Goal: Communication & Community: Participate in discussion

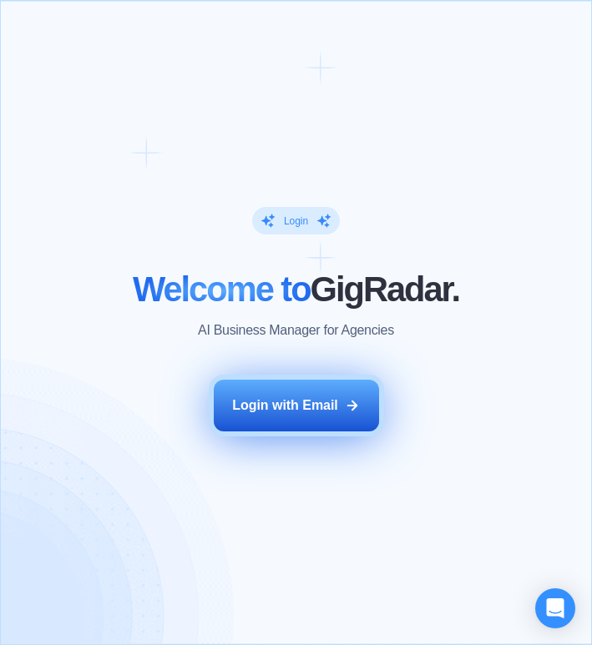
click at [287, 409] on div "Login with Email" at bounding box center [285, 406] width 106 height 18
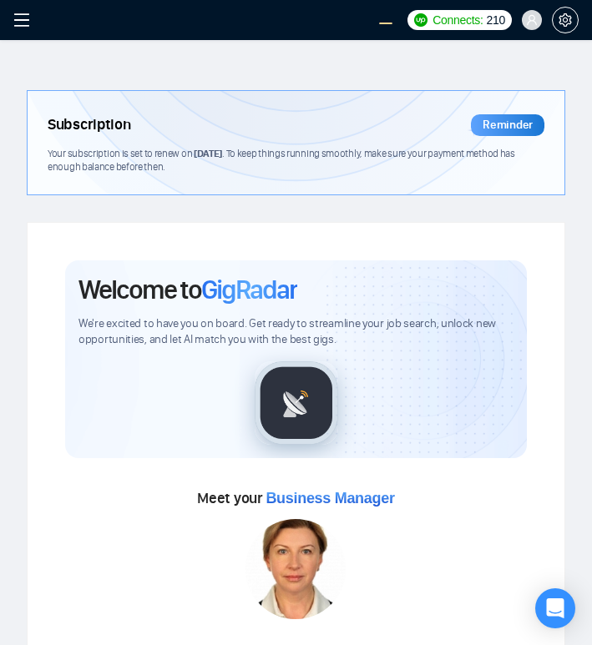
click at [31, 20] on span at bounding box center [26, 20] width 27 height 40
click at [22, 19] on icon "menu" at bounding box center [21, 19] width 15 height 13
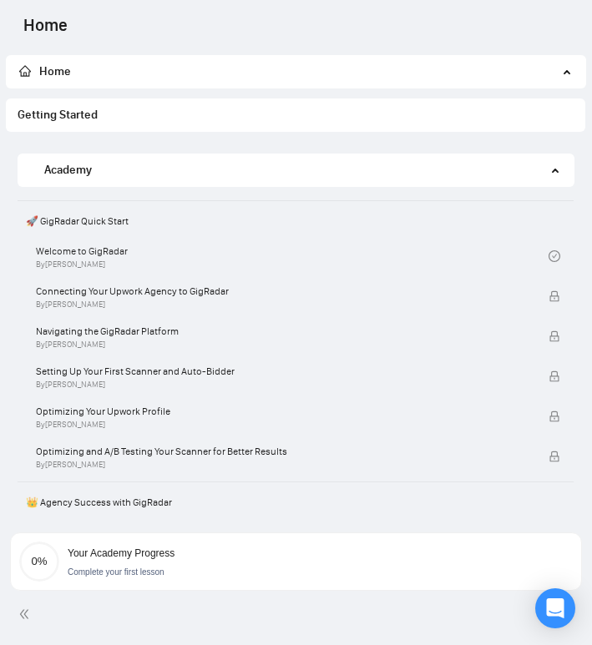
click at [393, 115] on span "Getting Started" at bounding box center [296, 115] width 556 height 33
click at [398, 79] on span "Home" at bounding box center [288, 71] width 539 height 33
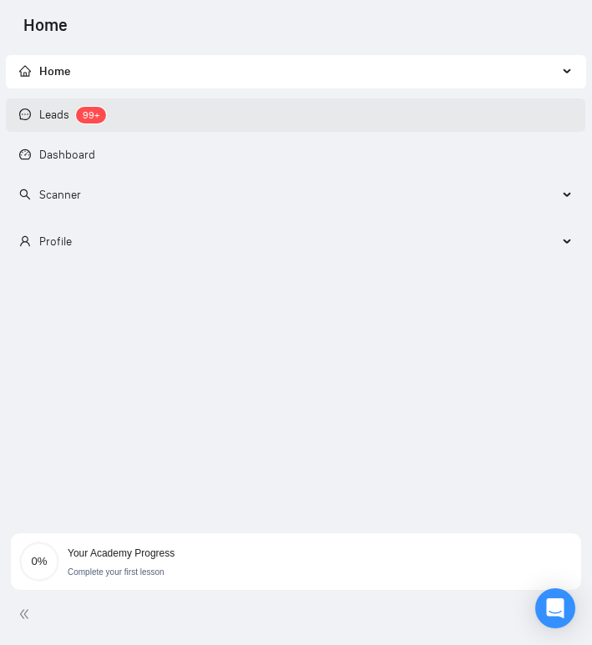
click at [106, 122] on link "Leads 99+" at bounding box center [62, 115] width 87 height 14
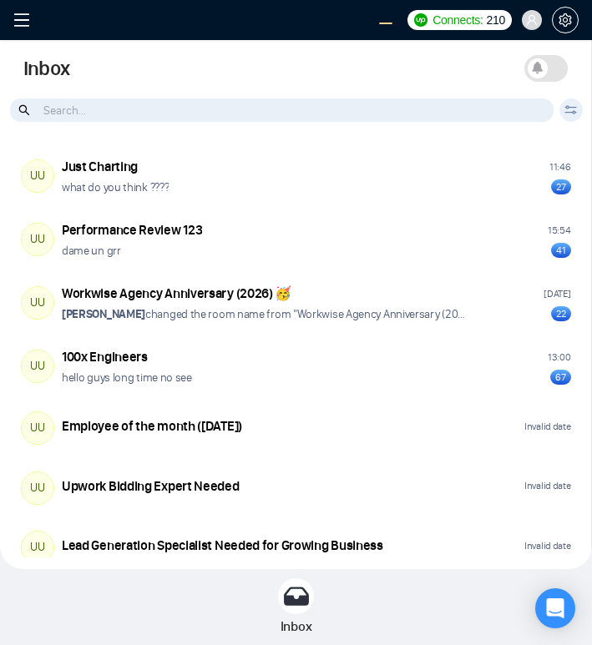
click at [532, 23] on icon "user" at bounding box center [532, 20] width 12 height 12
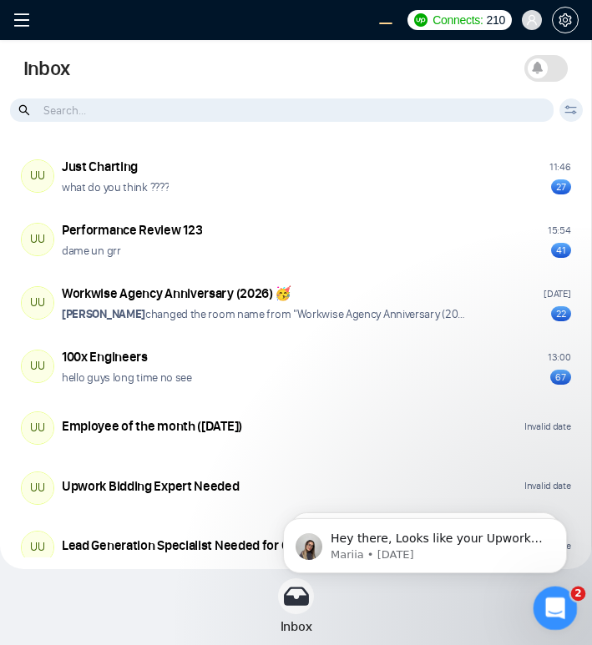
click at [554, 605] on icon "Open Intercom Messenger" at bounding box center [553, 606] width 12 height 13
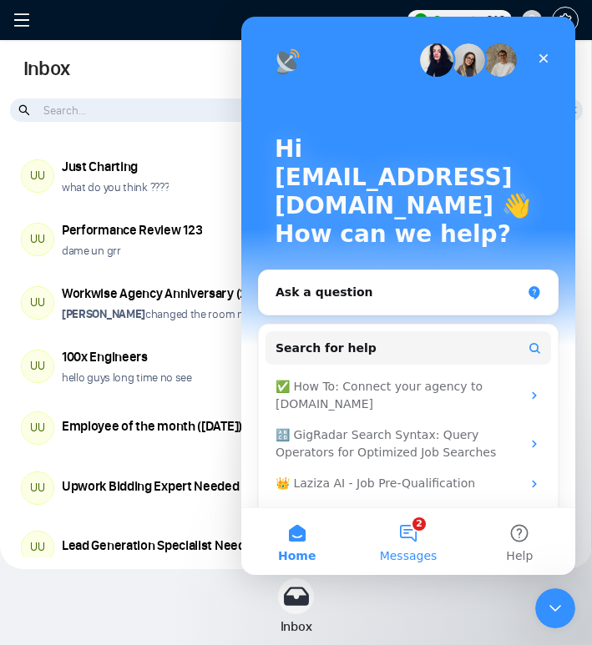
click at [423, 537] on button "2 Messages" at bounding box center [407, 542] width 111 height 67
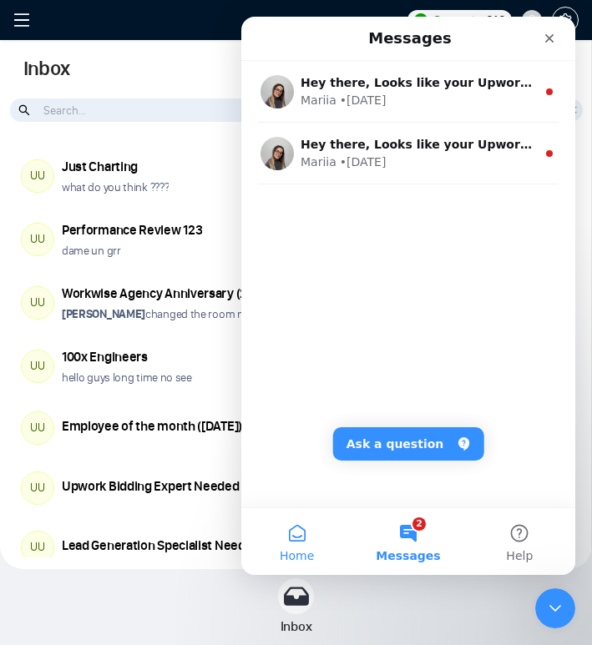
click at [306, 544] on button "Home" at bounding box center [296, 542] width 111 height 67
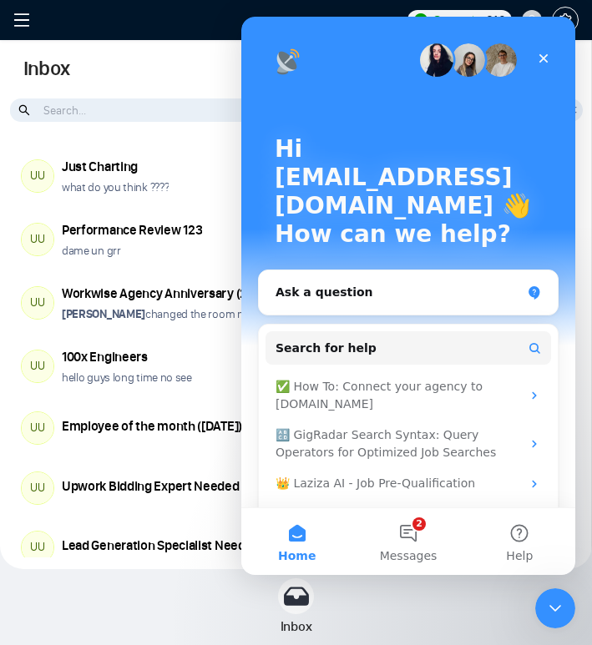
click at [438, 53] on img "Intercom messenger" at bounding box center [436, 59] width 33 height 33
click at [550, 51] on div "Close" at bounding box center [544, 58] width 30 height 30
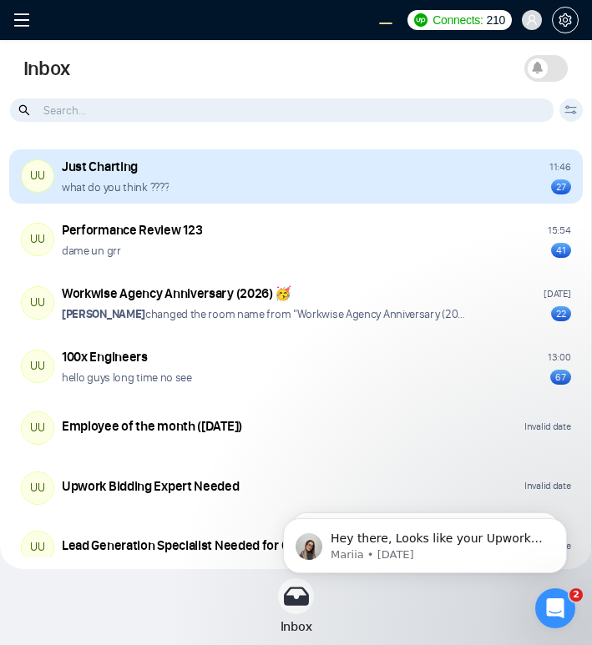
click at [306, 196] on div "UU Just Charting 11:46 what do you think ???? 27" at bounding box center [296, 176] width 574 height 55
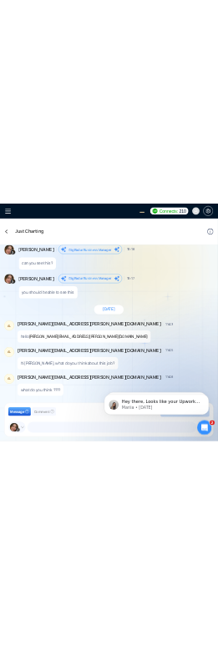
scroll to position [1988, 0]
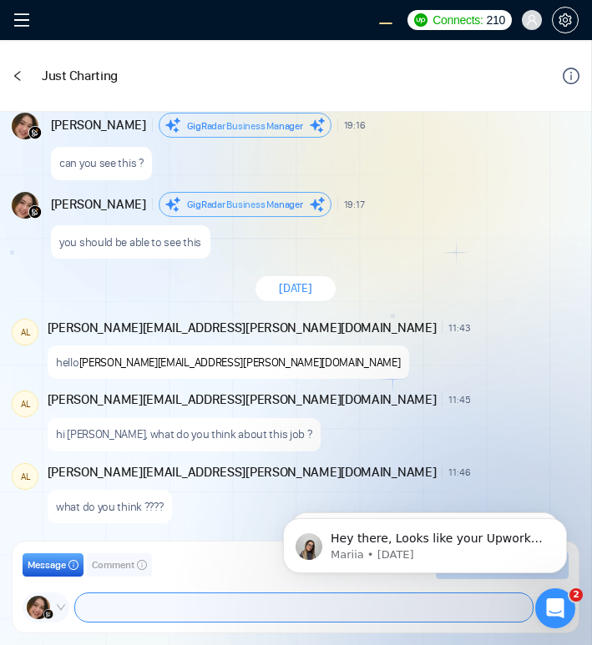
click at [159, 605] on textarea at bounding box center [304, 608] width 458 height 28
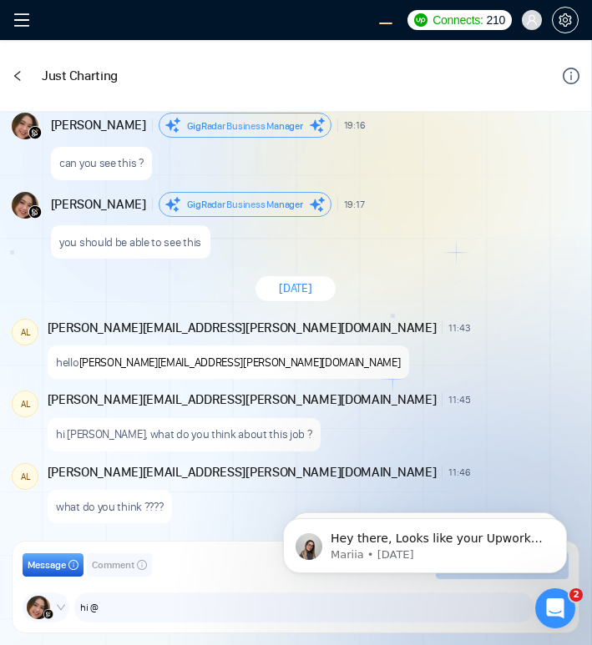
click at [119, 572] on span "Comment" at bounding box center [113, 566] width 43 height 16
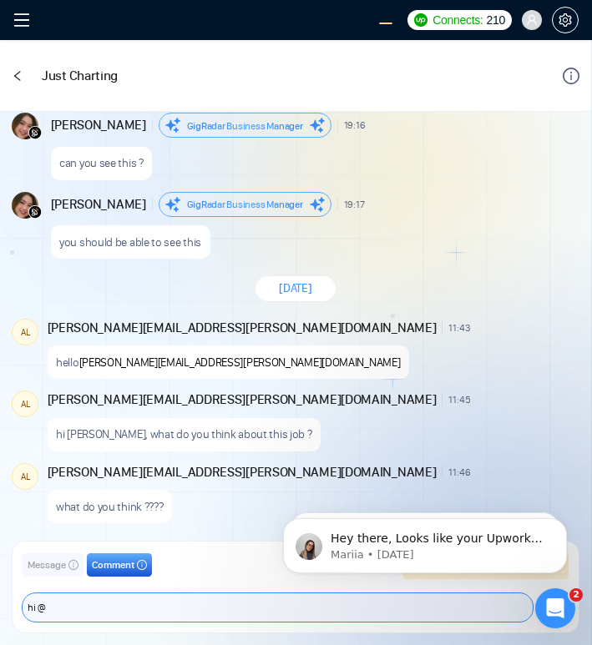
click at [135, 603] on textarea "hi @" at bounding box center [278, 608] width 510 height 28
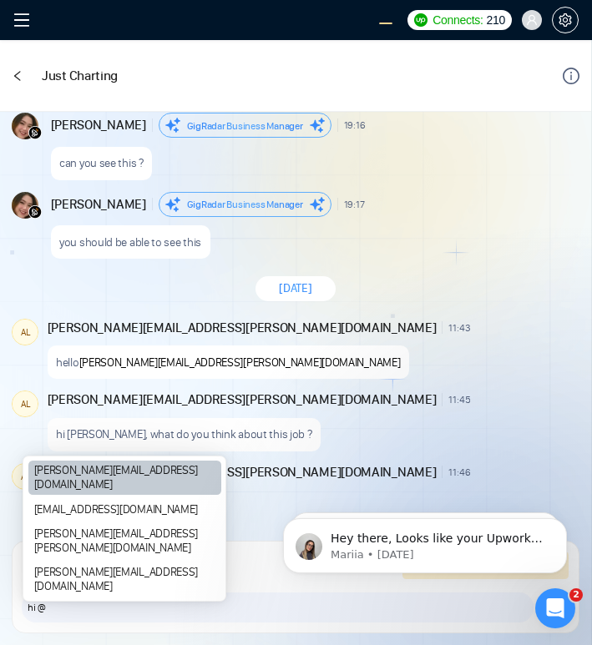
click at [84, 495] on div "[PERSON_NAME][EMAIL_ADDRESS][DOMAIN_NAME]" at bounding box center [125, 478] width 194 height 34
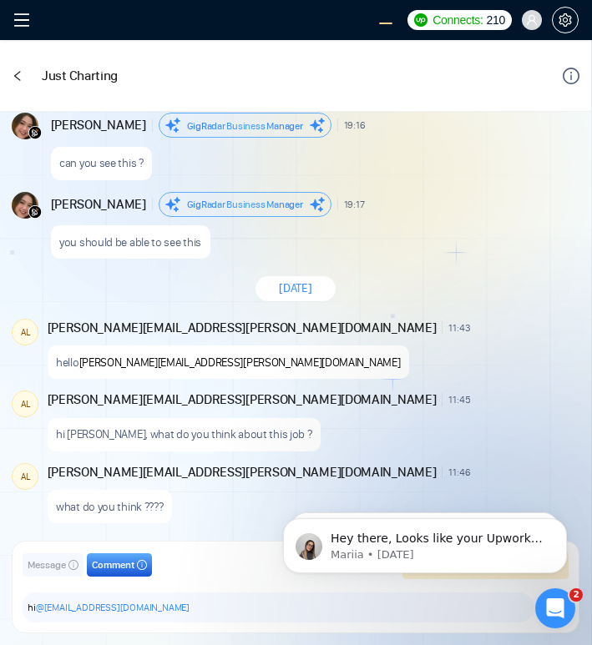
click at [84, 501] on div "[PERSON_NAME][EMAIL_ADDRESS][DOMAIN_NAME]" at bounding box center [125, 484] width 194 height 34
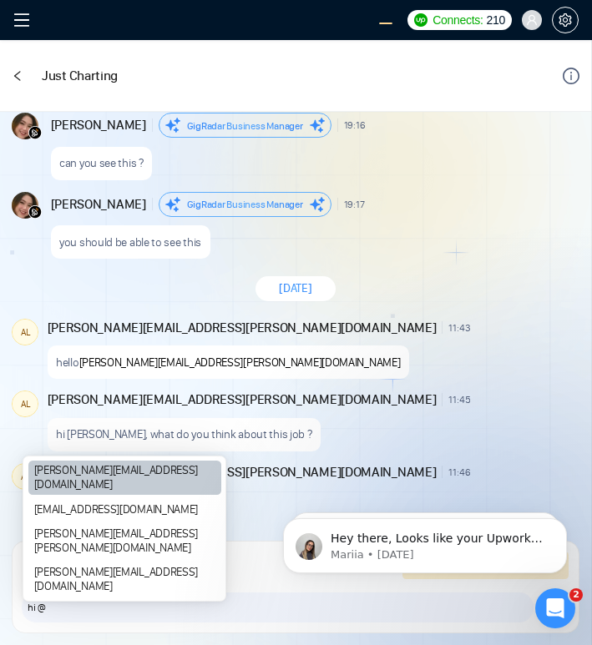
click at [134, 495] on div "[PERSON_NAME][EMAIL_ADDRESS][DOMAIN_NAME]" at bounding box center [125, 478] width 194 height 34
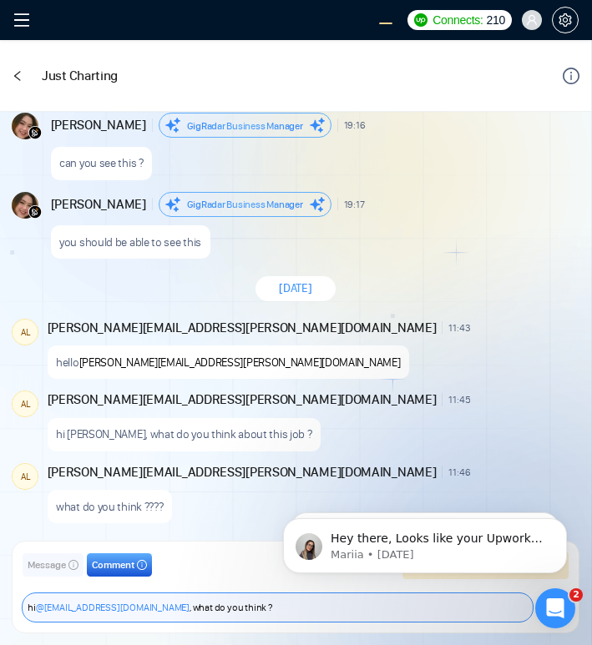
type textarea "hi @salman.fatih@gigradar.io, what do you think ?"
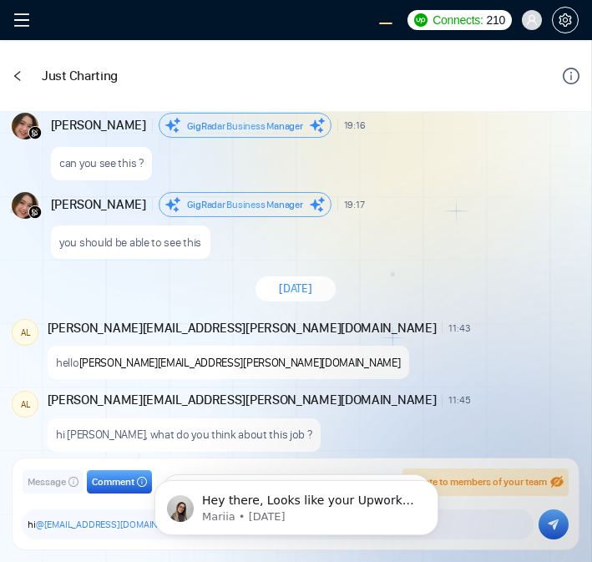
click at [384, 385] on div "August 26, 2025 Andrian Marsella GigRadar Business Manager 16:45 New Message hi…" at bounding box center [295, 290] width 591 height 357
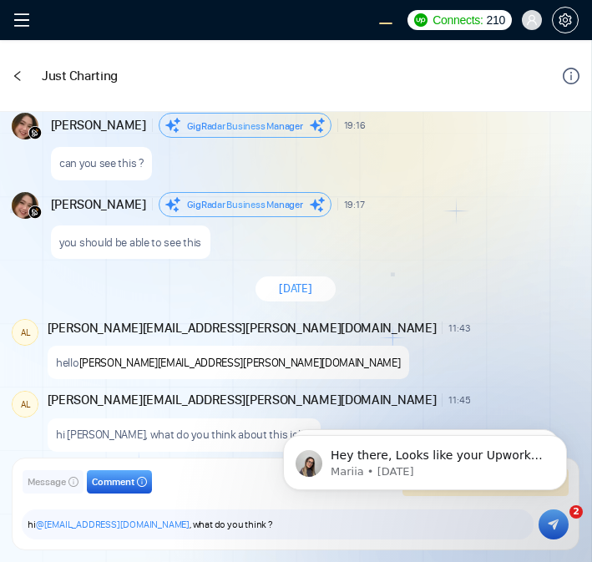
click at [551, 517] on html "Hey there, Looks like your Upwork agency WorkWise Agency ran out of connects. W…" at bounding box center [425, 458] width 334 height 117
click at [555, 529] on icon "Open Intercom Messenger" at bounding box center [553, 523] width 28 height 28
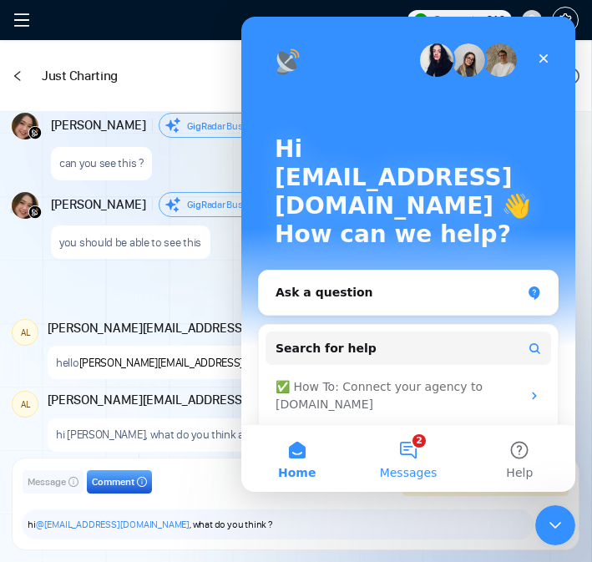
click at [407, 448] on button "2 Messages" at bounding box center [407, 458] width 111 height 67
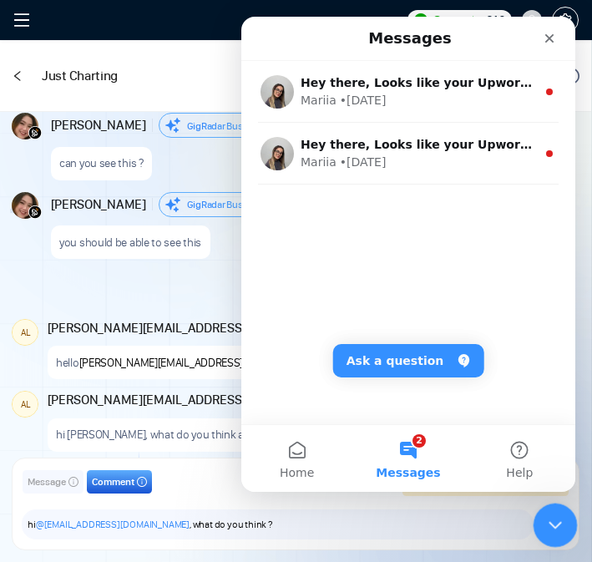
click at [534, 512] on div "Close Intercom Messenger" at bounding box center [553, 523] width 40 height 40
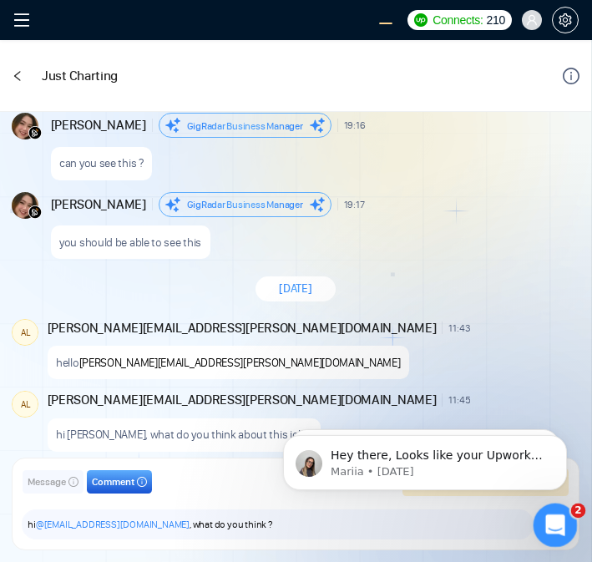
drag, startPoint x: 553, startPoint y: 534, endPoint x: 418, endPoint y: 532, distance: 135.3
click at [533, 532] on html at bounding box center [553, 523] width 40 height 40
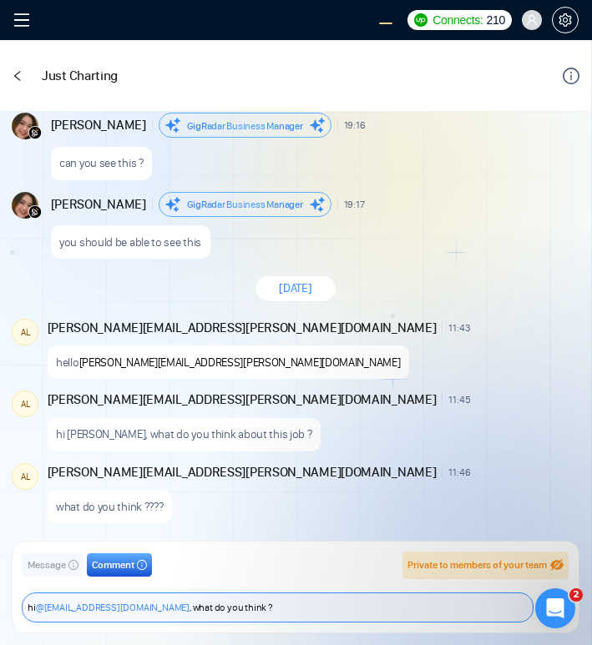
click at [362, 613] on textarea "hi @salman.fatih@gigradar.io, what do you think ?" at bounding box center [278, 608] width 510 height 28
click at [468, 617] on textarea "hi @salman.fatih@gigradar.io, what do you think ?" at bounding box center [278, 608] width 510 height 28
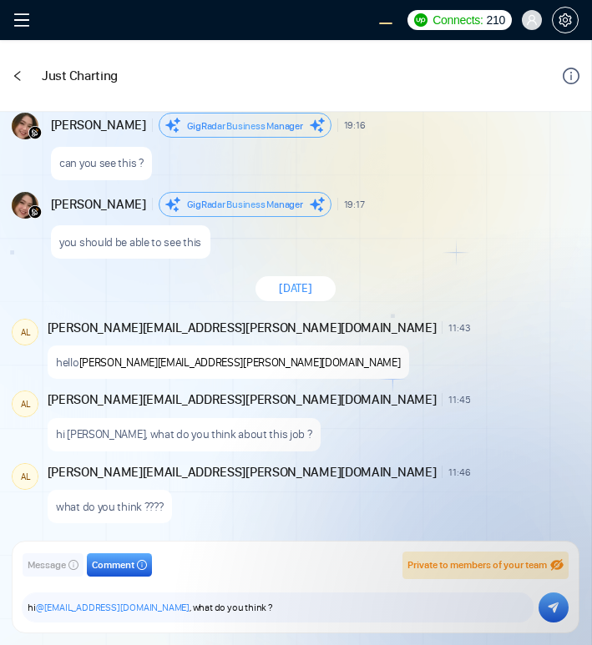
click at [556, 607] on icon "submit" at bounding box center [554, 608] width 11 height 11
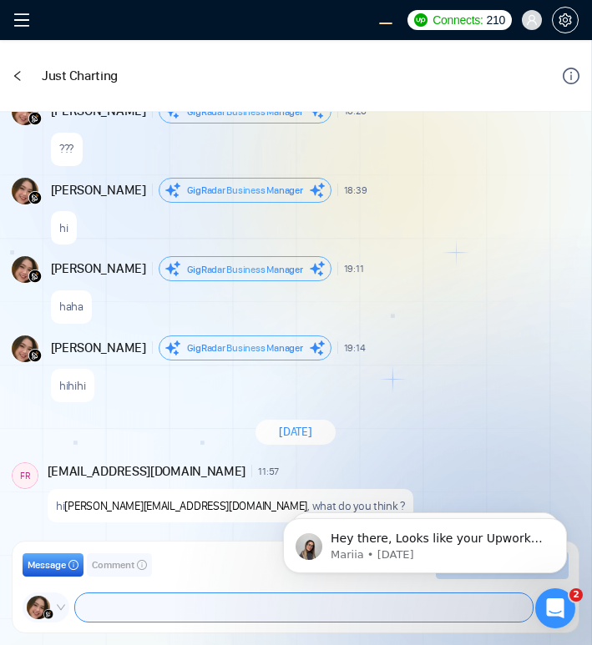
click at [134, 602] on textarea at bounding box center [304, 608] width 458 height 28
type textarea "h"
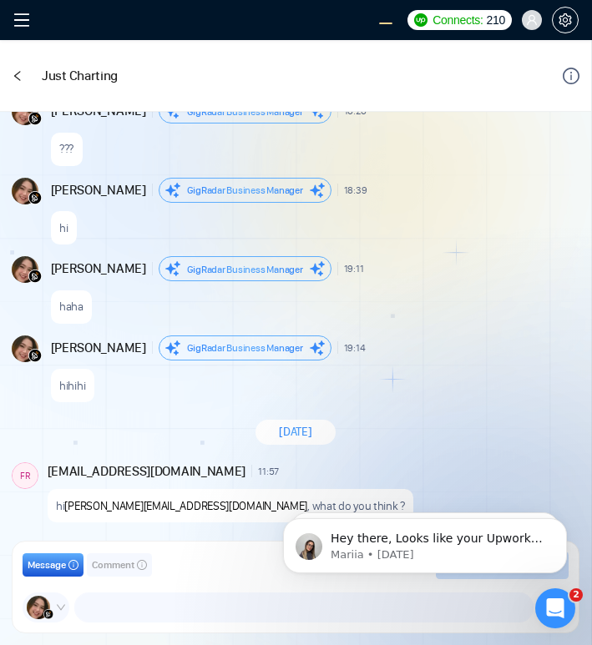
click at [109, 569] on span "Comment" at bounding box center [113, 566] width 43 height 16
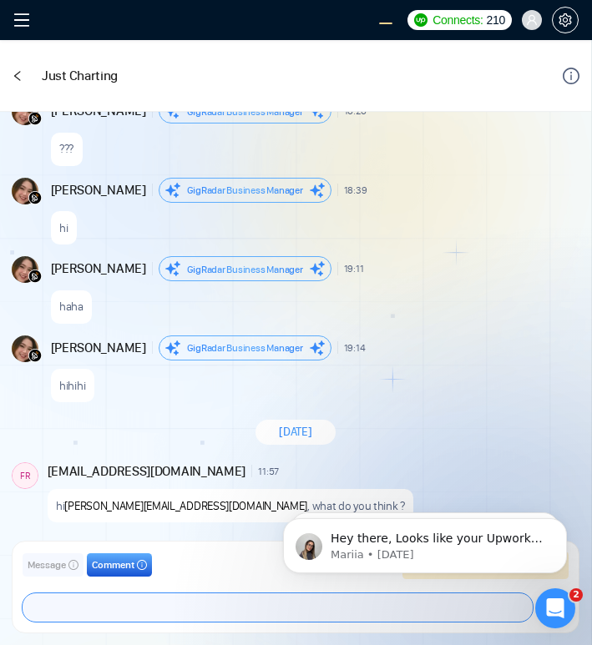
click at [128, 605] on textarea at bounding box center [278, 608] width 510 height 28
type textarea "?"
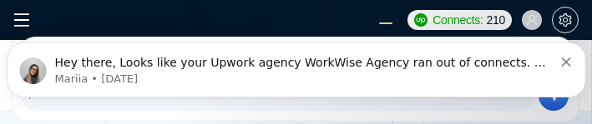
click at [567, 62] on icon "Dismiss notification" at bounding box center [565, 61] width 9 height 9
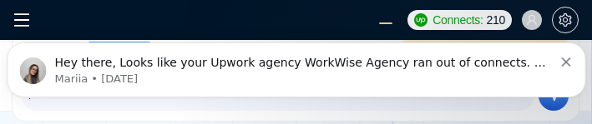
click at [566, 60] on icon "Dismiss notification" at bounding box center [565, 61] width 9 height 9
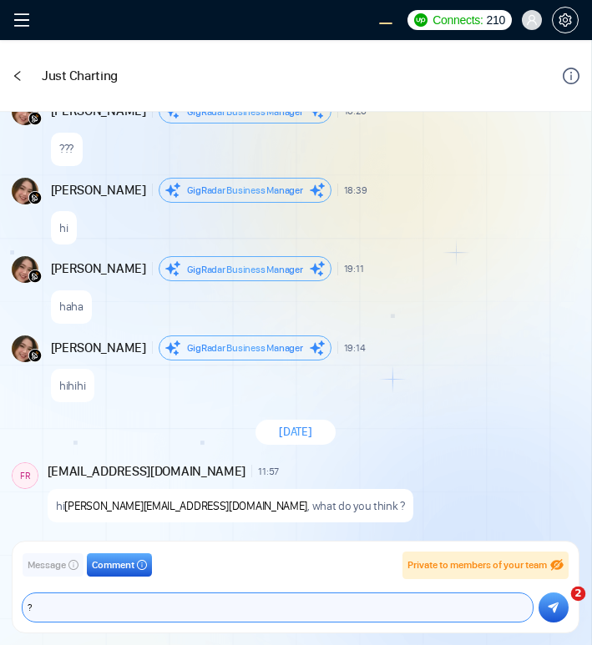
click at [417, 602] on textarea "?" at bounding box center [278, 608] width 510 height 28
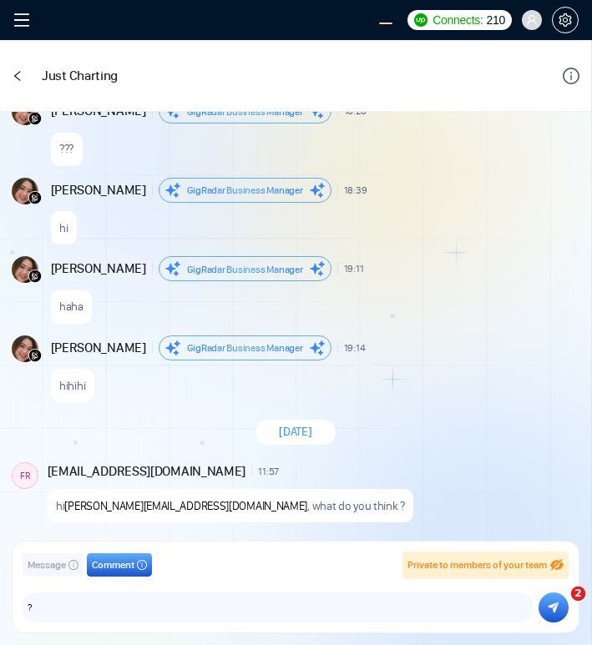
click at [557, 606] on div "2" at bounding box center [556, 609] width 44 height 44
click at [552, 610] on div "2" at bounding box center [556, 609] width 44 height 44
click at [553, 609] on icon "submit" at bounding box center [554, 608] width 11 height 11
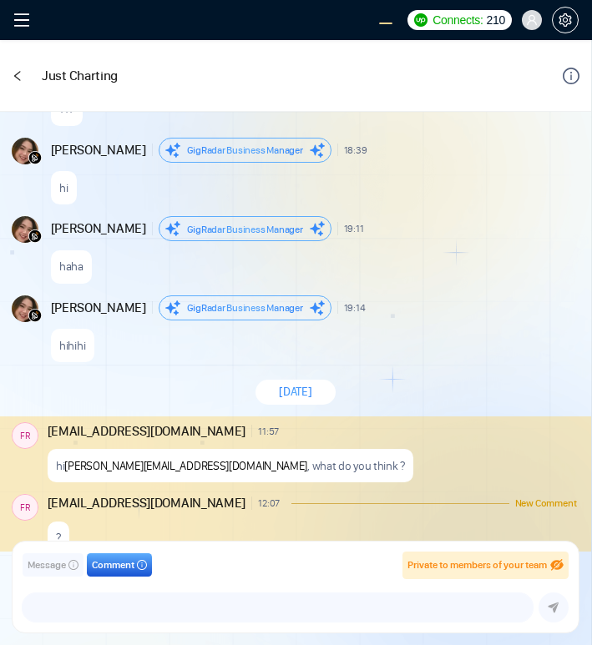
scroll to position [1601, 0]
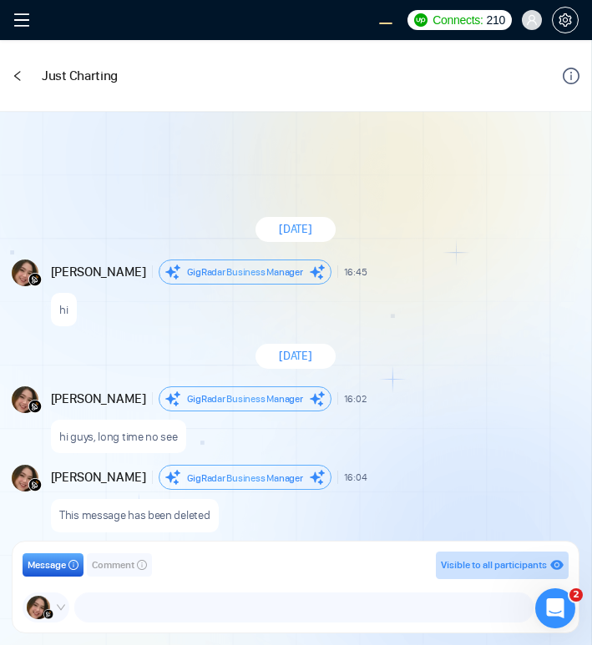
scroll to position [1529, 0]
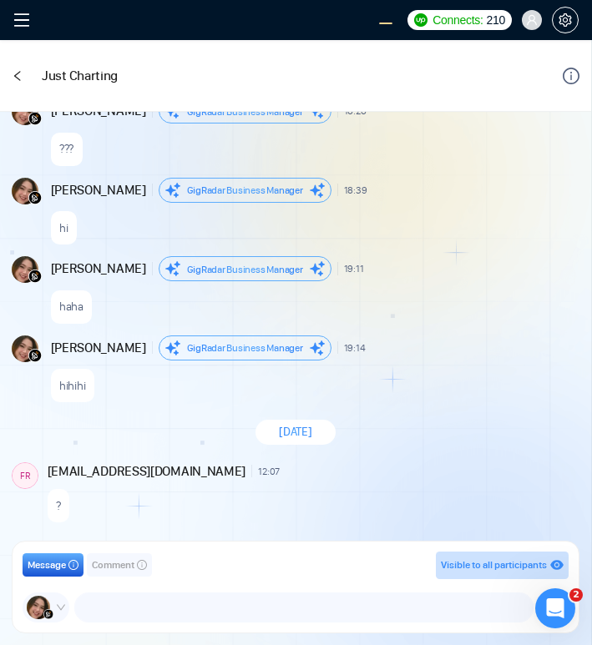
click at [124, 567] on span "Comment" at bounding box center [113, 566] width 43 height 16
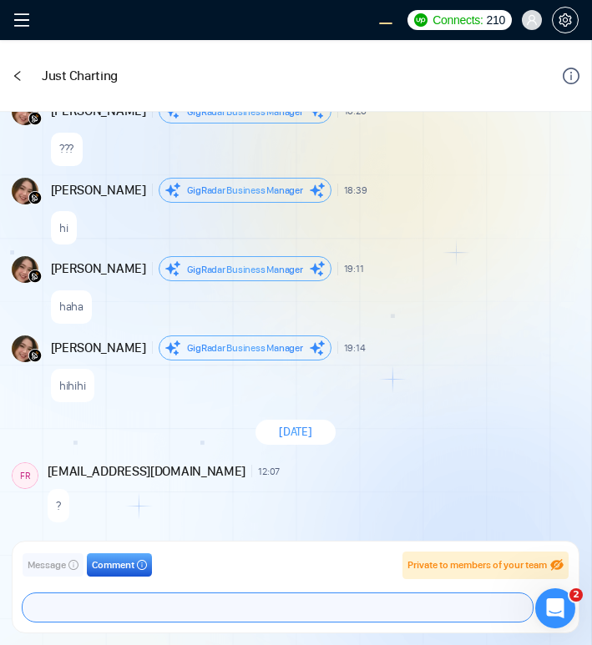
click at [136, 612] on textarea at bounding box center [278, 608] width 510 height 28
type textarea "care to share your opinion ?"
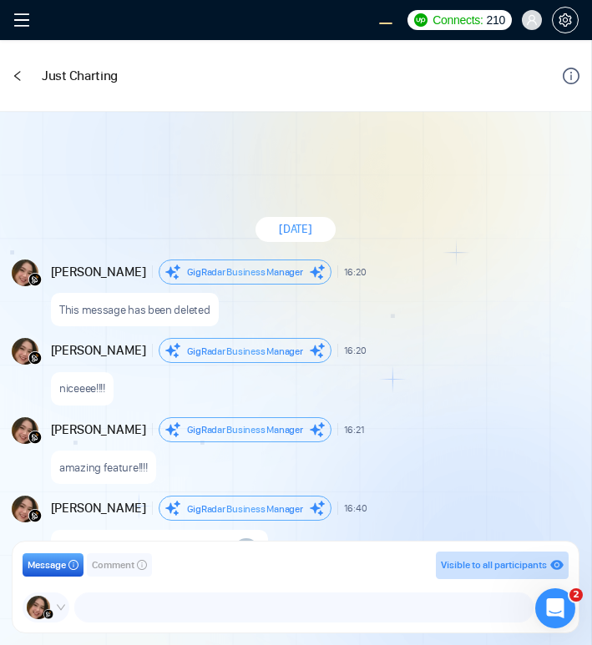
scroll to position [1375, 0]
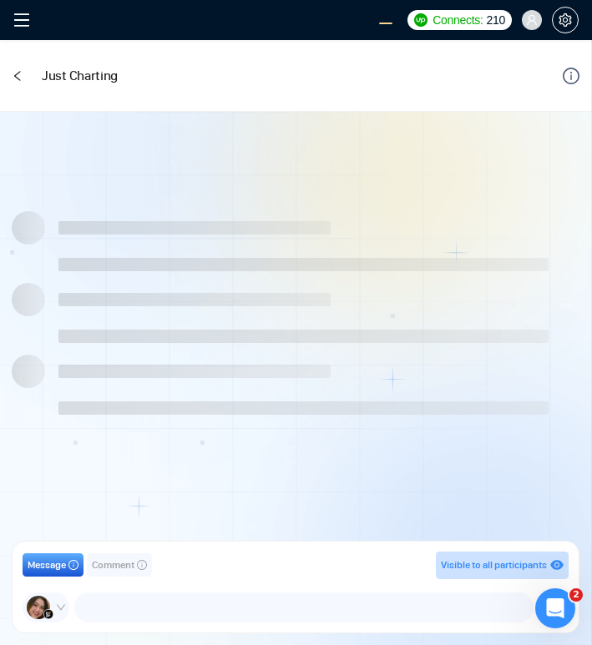
scroll to position [1375, 0]
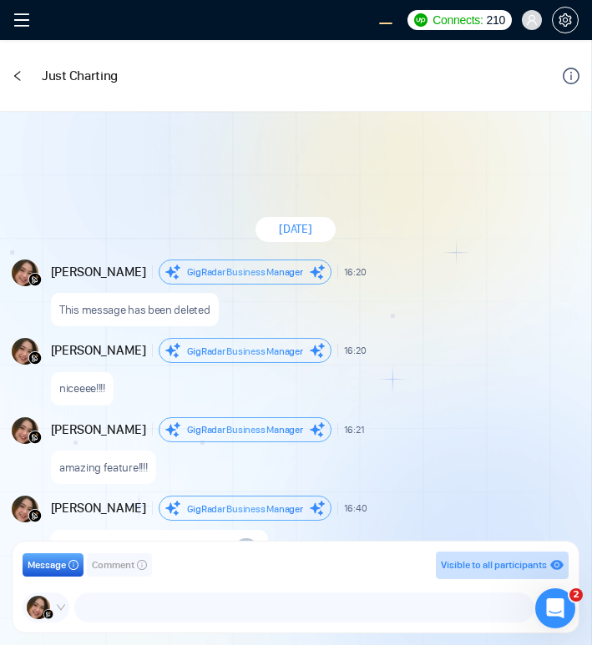
scroll to position [1375, 0]
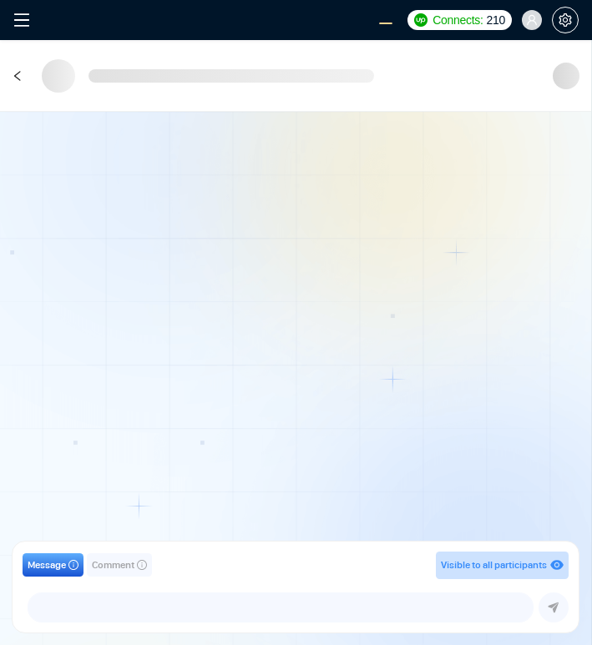
scroll to position [1375, 0]
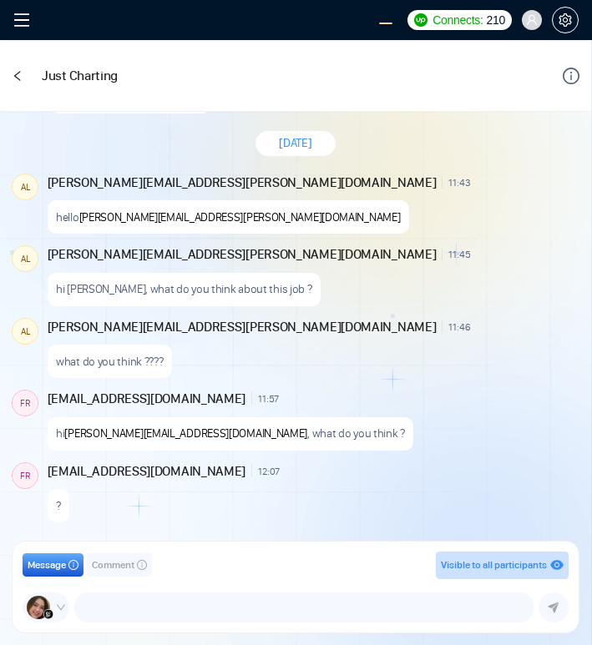
click at [108, 565] on span "Comment" at bounding box center [113, 566] width 43 height 16
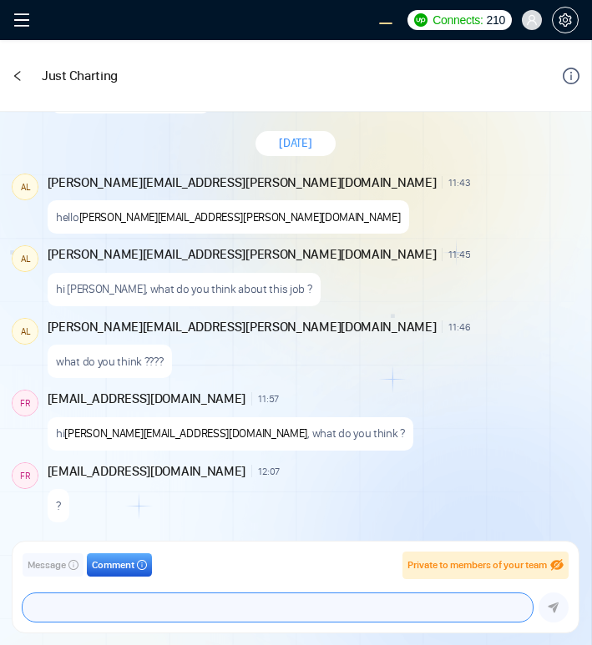
click at [154, 605] on textarea at bounding box center [278, 608] width 510 height 28
type textarea "h"
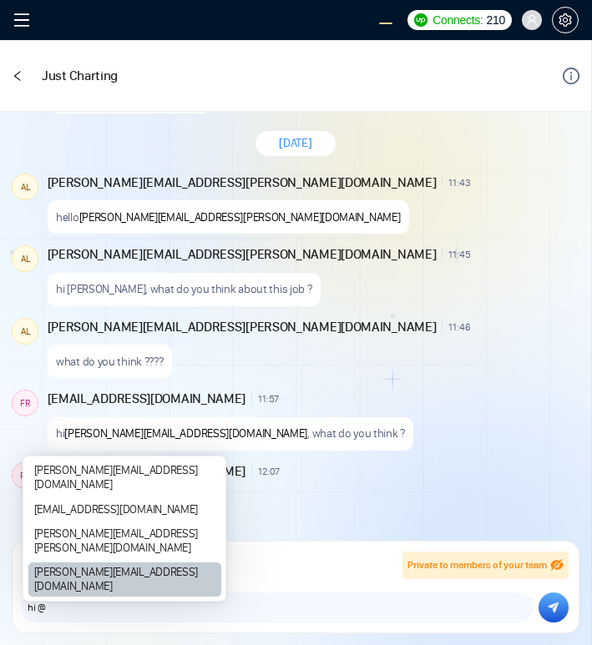
click at [89, 584] on div "[PERSON_NAME][EMAIL_ADDRESS][DOMAIN_NAME]" at bounding box center [125, 580] width 194 height 34
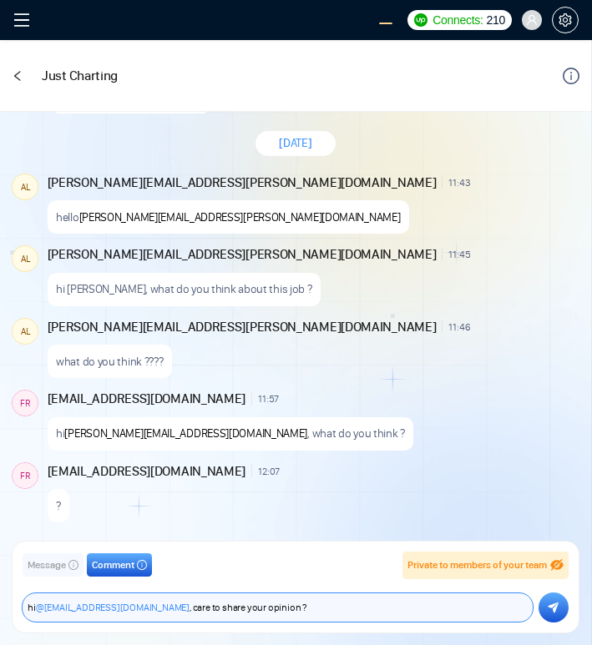
type textarea "hi @salman.fatih@gigradar.io, care to share your opinion ?"
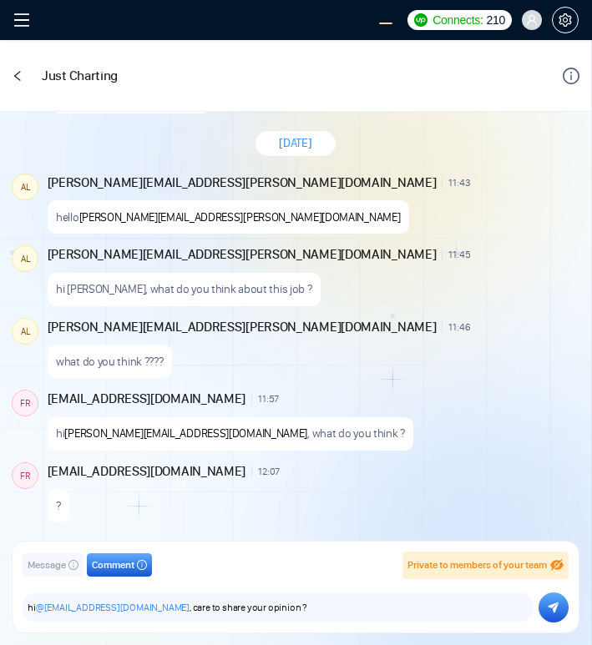
click at [547, 617] on button "submit" at bounding box center [554, 608] width 30 height 30
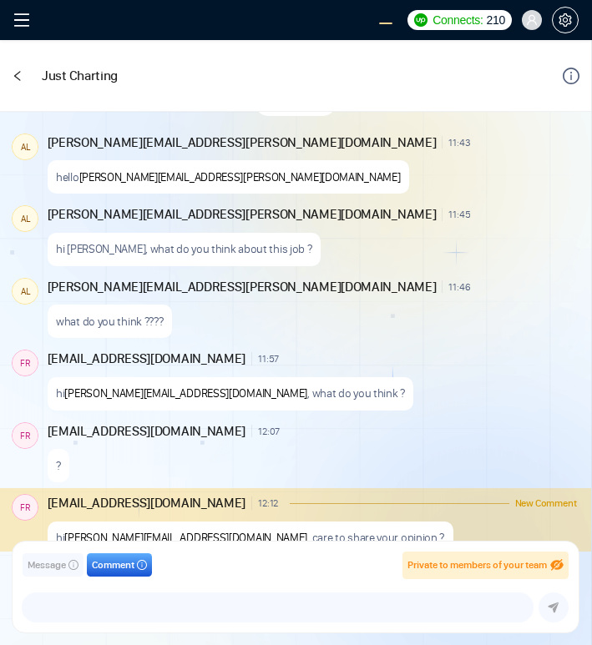
scroll to position [1447, 0]
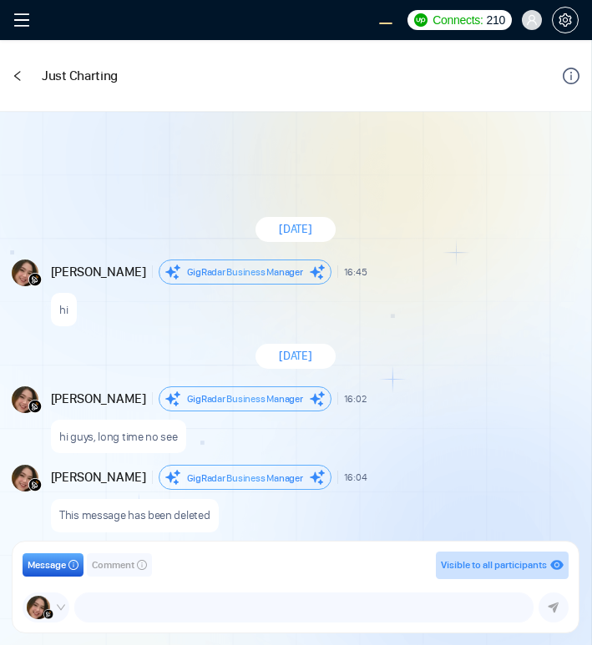
scroll to position [1529, 0]
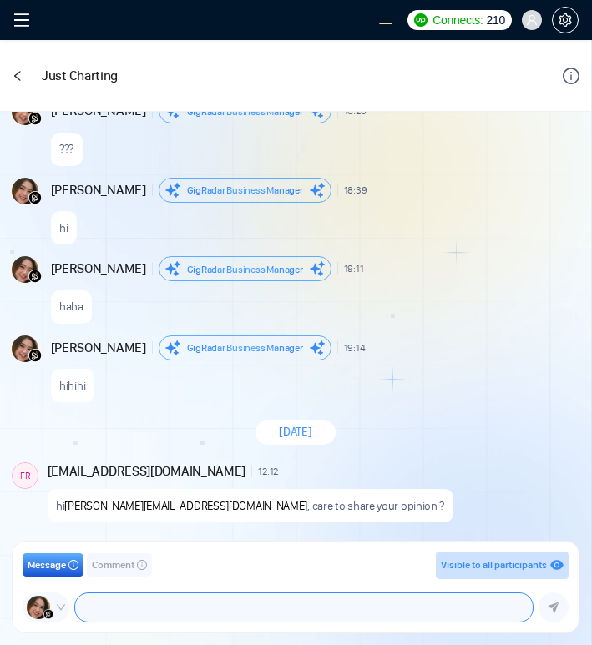
click at [176, 606] on textarea at bounding box center [304, 608] width 458 height 28
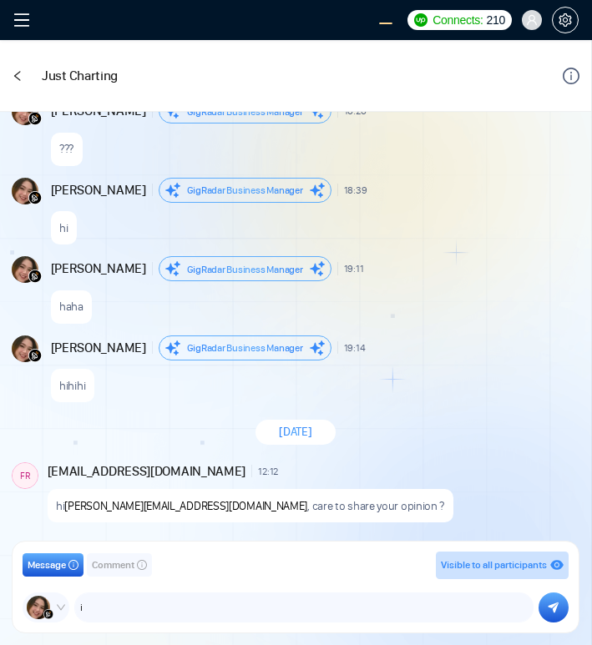
click at [118, 563] on span "Comment" at bounding box center [113, 566] width 43 height 16
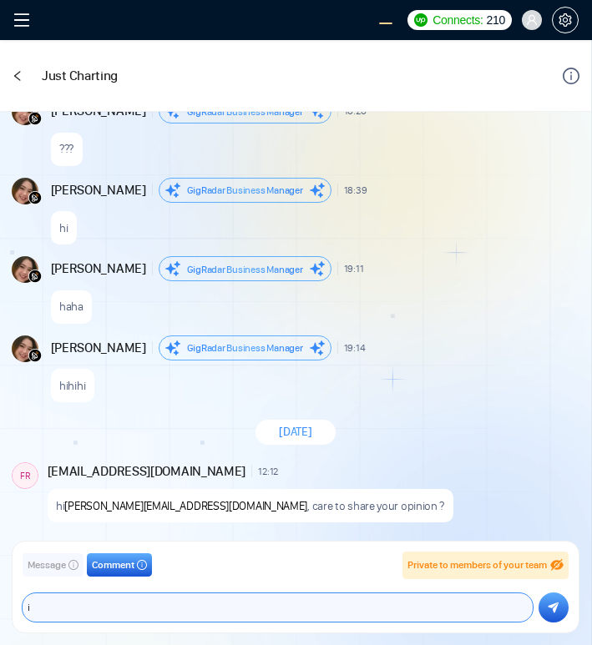
click at [133, 602] on textarea "i" at bounding box center [278, 608] width 510 height 28
type textarea "i think it is good opportunity"
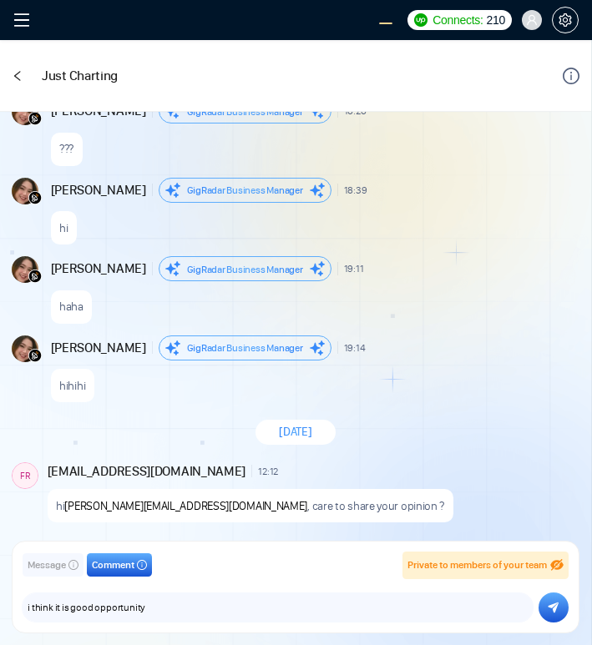
click at [558, 607] on icon "submit" at bounding box center [553, 608] width 11 height 12
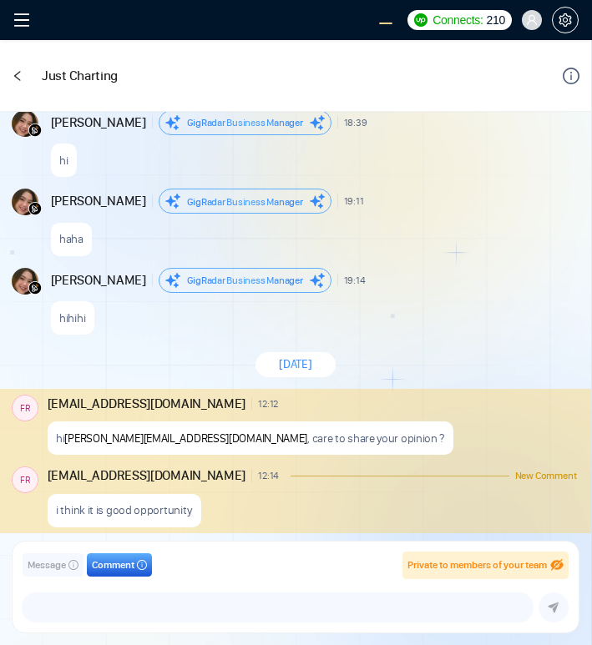
scroll to position [1601, 0]
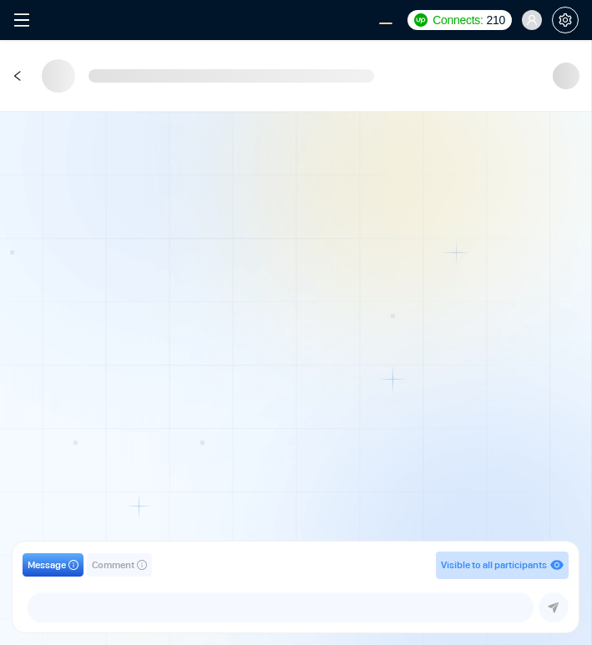
scroll to position [1529, 0]
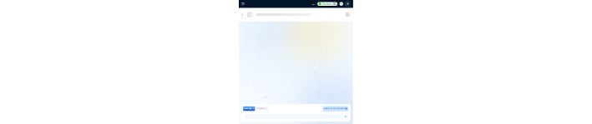
scroll to position [1362, 0]
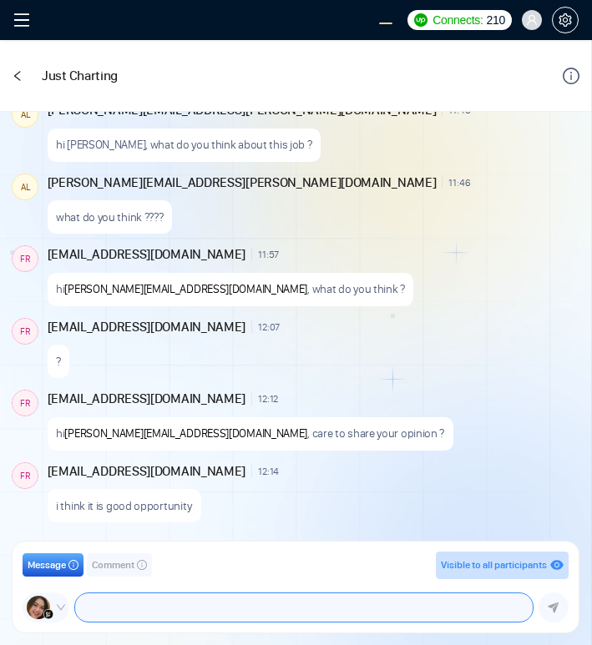
click at [180, 612] on textarea at bounding box center [304, 608] width 458 height 28
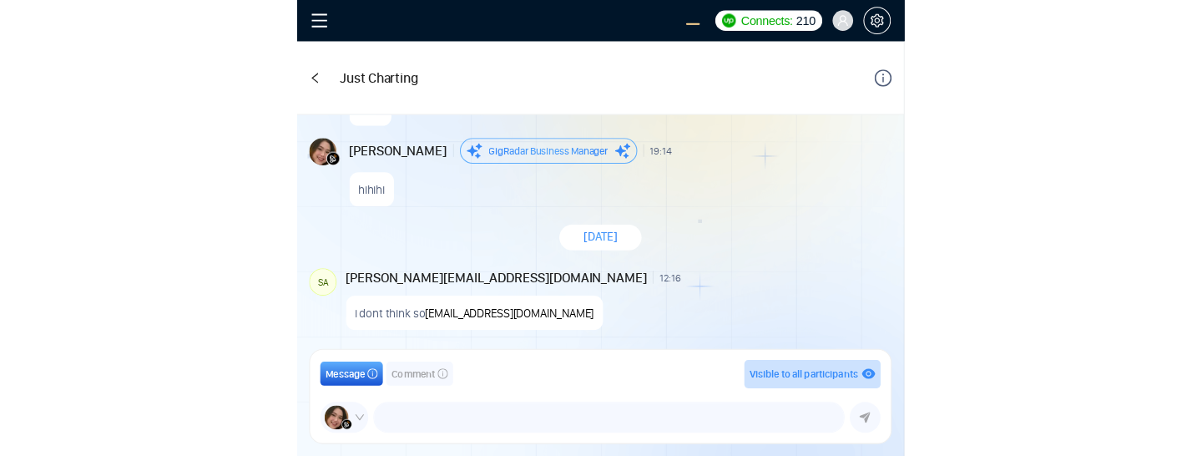
scroll to position [1731, 0]
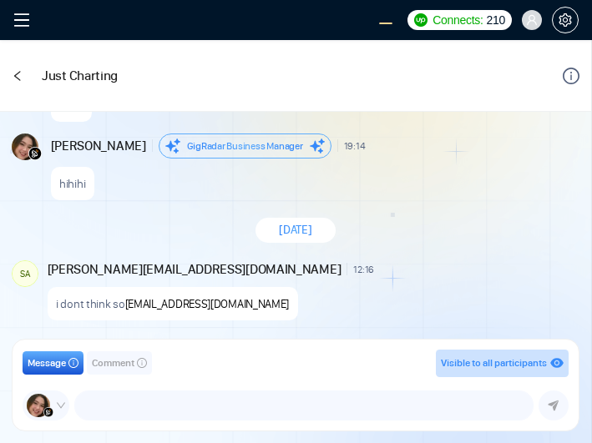
click at [432, 124] on div "[DATE]" at bounding box center [295, 230] width 591 height 48
click at [27, 77] on div "Just Charting" at bounding box center [295, 76] width 591 height 72
click at [19, 75] on icon "left" at bounding box center [18, 76] width 12 height 12
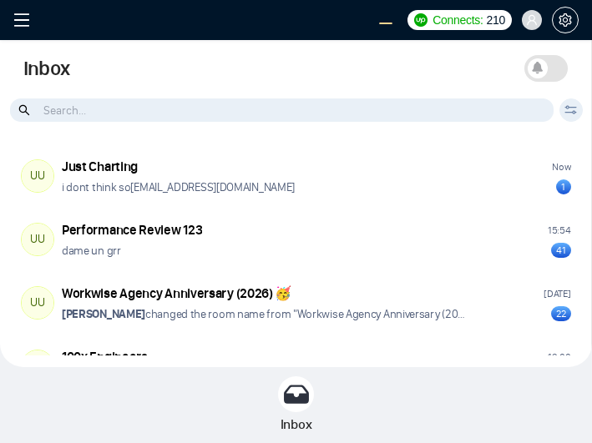
click at [546, 69] on span at bounding box center [538, 68] width 20 height 20
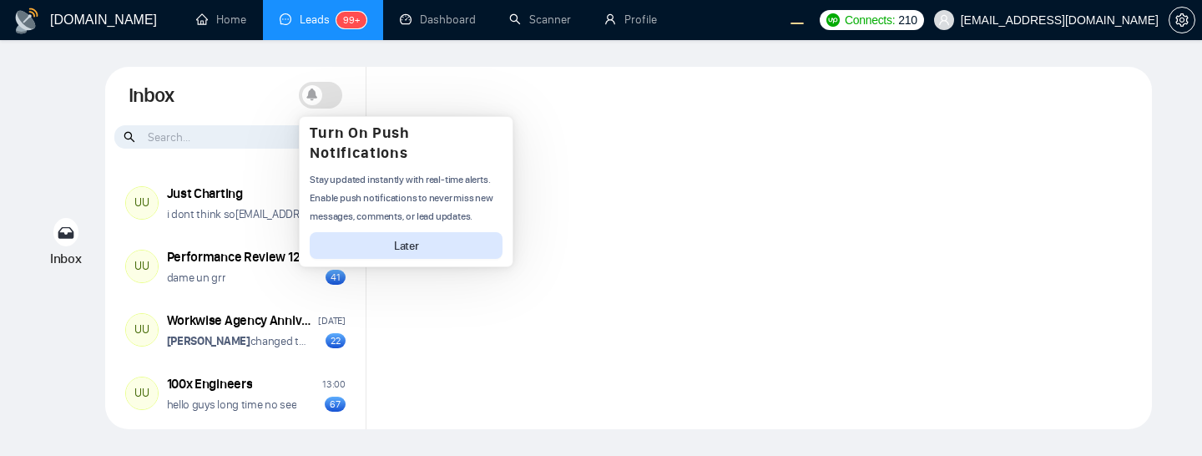
click at [575, 124] on div at bounding box center [760, 248] width 786 height 362
